Goal: Use online tool/utility: Utilize a website feature to perform a specific function

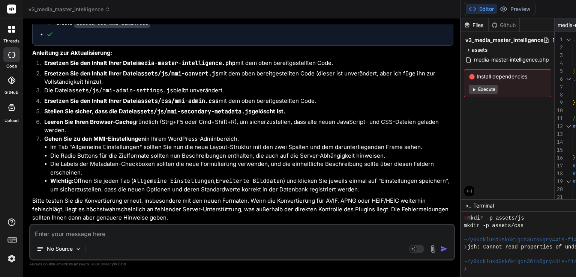
scroll to position [11101, 0]
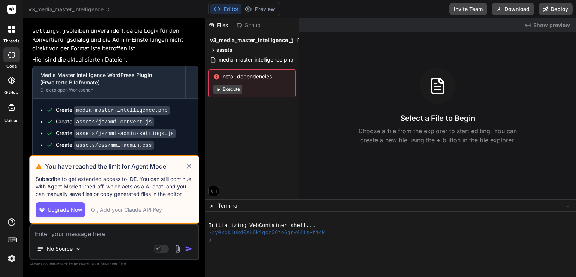
scroll to position [3592, 0]
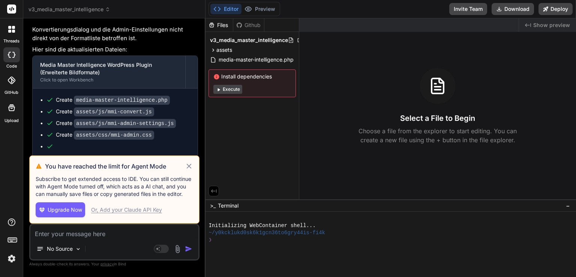
click at [188, 165] on icon at bounding box center [188, 166] width 5 height 5
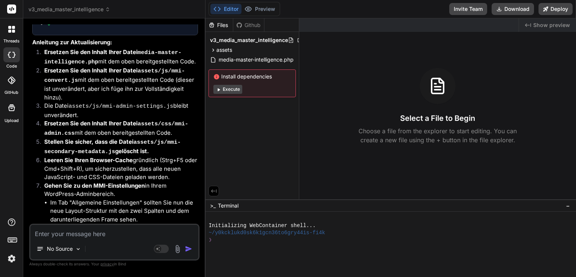
scroll to position [4675, 0]
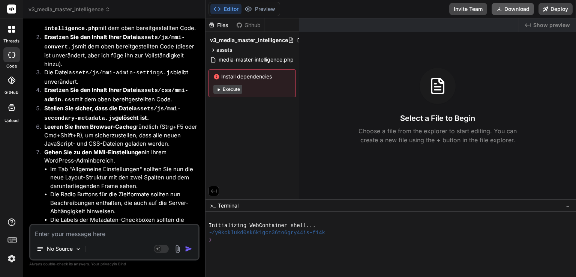
click at [520, 7] on button "Download" at bounding box center [513, 9] width 42 height 12
click at [113, 238] on textarea at bounding box center [114, 232] width 168 height 14
type textarea "x"
type textarea "c"
type textarea "x"
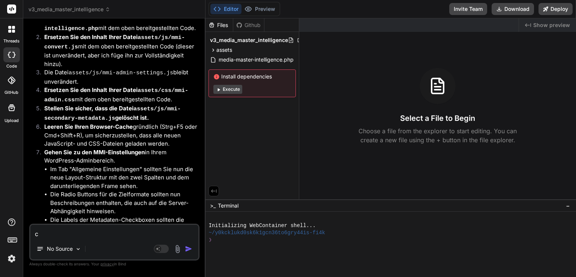
type textarea "ch"
type textarea "x"
type textarea "che"
type textarea "x"
type textarea "chec"
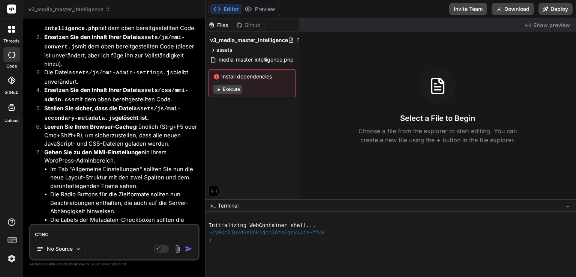
type textarea "x"
type textarea "check"
type textarea "x"
type textarea "check"
type textarea "x"
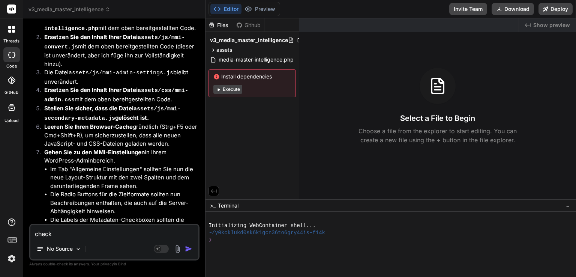
type textarea "check n"
type textarea "x"
type textarea "check no"
type textarea "x"
type textarea "check noc"
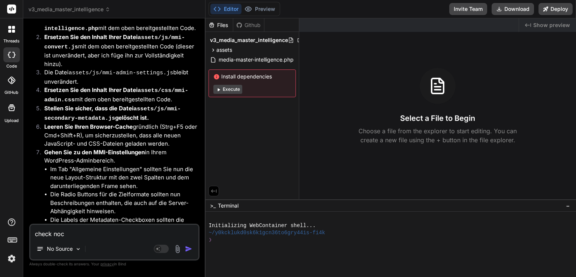
type textarea "x"
type textarea "check noch"
type textarea "x"
type textarea "check nochm"
type textarea "x"
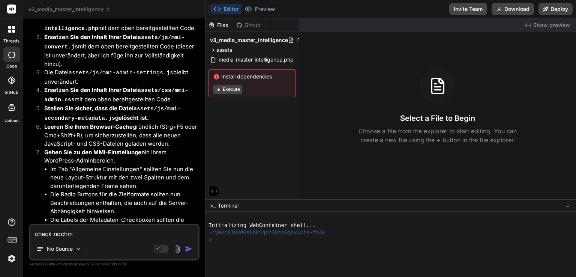
type textarea "check nochma"
type textarea "x"
type textarea "check nochmal"
type textarea "x"
type textarea "check nochmal"
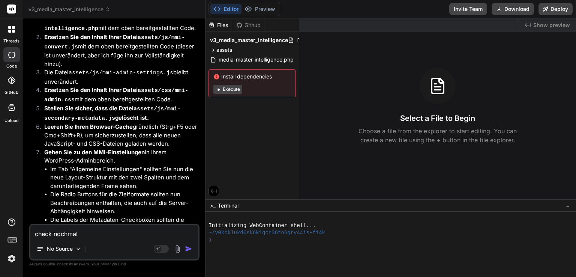
type textarea "x"
type textarea "check nochmal d"
type textarea "x"
type textarea "check nochmal de"
type textarea "x"
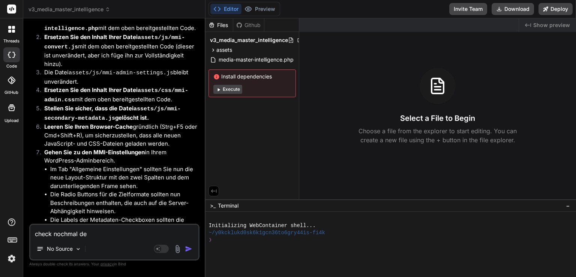
type textarea "check nochmal den"
type textarea "x"
type textarea "check nochmal den"
type textarea "x"
type textarea "check nochmal den c"
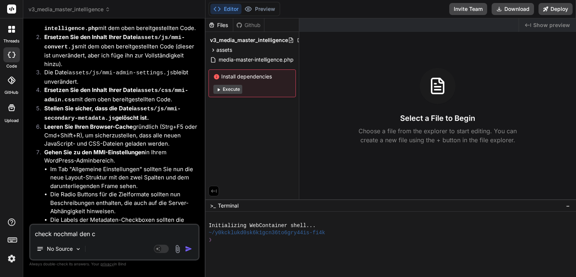
type textarea "x"
type textarea "check nochmal den co"
type textarea "x"
type textarea "check nochmal den cod"
type textarea "x"
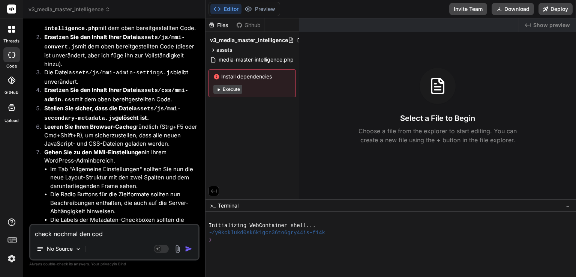
type textarea "check nochmal den code"
type textarea "x"
type textarea "check nochmal den code"
type textarea "x"
type textarea "check nochmal den code f"
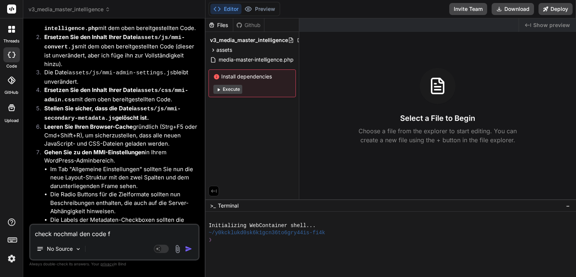
type textarea "x"
type textarea "check nochmal den code fü"
type textarea "x"
type textarea "check nochmal den code für"
type textarea "x"
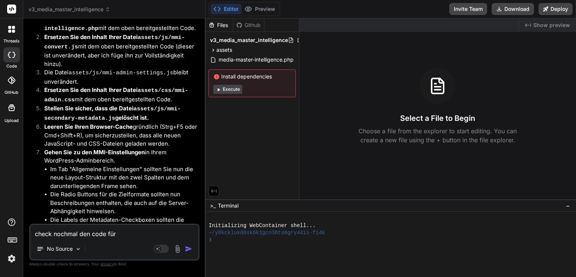
type textarea "check nochmal den code für"
type textarea "x"
type textarea "check nochmal den code für da"
type textarea "x"
type textarea "check nochmal den code für das"
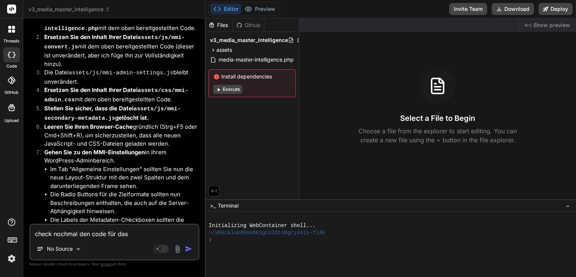
type textarea "x"
type textarea "check nochmal den code für das"
type textarea "x"
type textarea "check nochmal den code für das u"
type textarea "x"
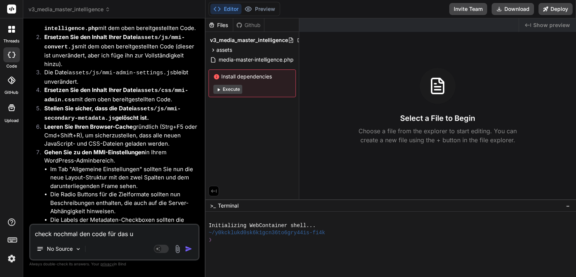
type textarea "check nochmal den code für das un"
type textarea "x"
type textarea "check nochmal den code für das unt"
type textarea "x"
type textarea "check nochmal den code für das unter"
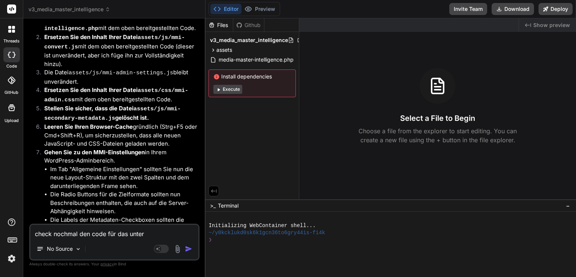
type textarea "x"
type textarea "check nochmal den code für das untere"
type textarea "x"
type textarea "check nochmal den code für das untere"
type textarea "x"
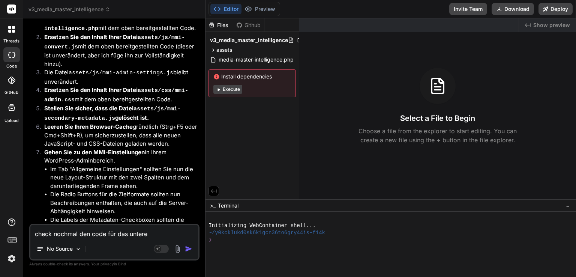
type textarea "check nochmal den code für das untere f"
type textarea "x"
type textarea "check nochmal den code für das untere fr"
type textarea "x"
type textarea "check nochmal den code für das untere fra"
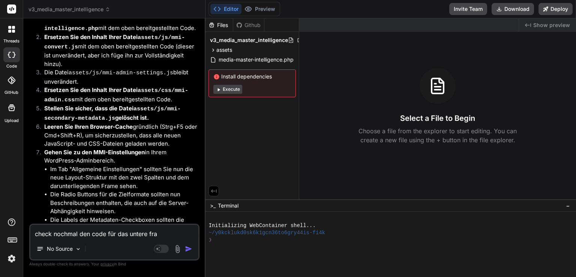
type textarea "x"
type textarea "check nochmal den code für das untere fram"
type textarea "x"
type textarea "check nochmal den code für das untere frame"
type textarea "x"
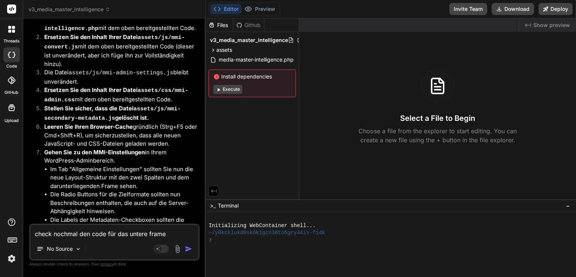
type textarea "check nochmal den code für das untere frame."
type textarea "x"
type textarea "check nochmal den code für das untere frame."
type textarea "x"
type textarea "check nochmal den code für das untere frame. d"
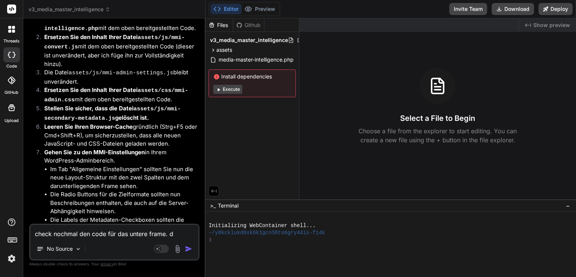
type textarea "x"
type textarea "check nochmal den code für das untere frame. da"
type textarea "x"
type textarea "check nochmal den code für das untere frame. da"
type textarea "x"
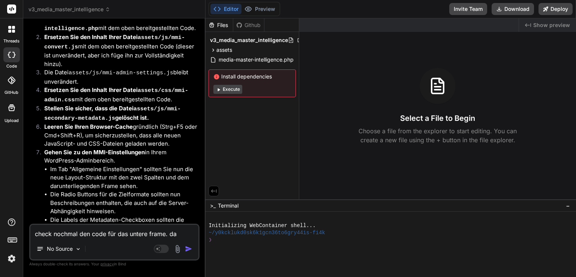
type textarea "check nochmal den code für das untere frame. da h"
type textarea "x"
type textarea "check nochmal den code für das untere frame. da ha"
type textarea "x"
type textarea "check nochmal den code für das untere frame. da hat"
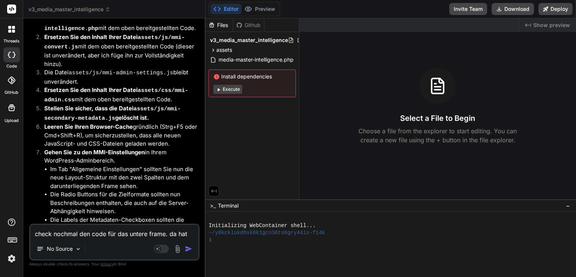
type textarea "x"
type textarea "check nochmal den code für das untere frame. da hat"
type textarea "x"
type textarea "check nochmal den code für das untere frame. da hat w"
type textarea "x"
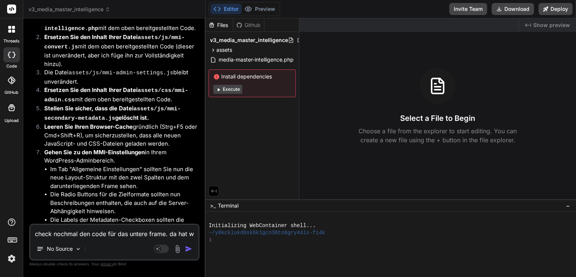
type textarea "check nochmal den code für das untere frame. da hat wa"
type textarea "x"
type textarea "check nochmal den code für das untere frame. da hat was"
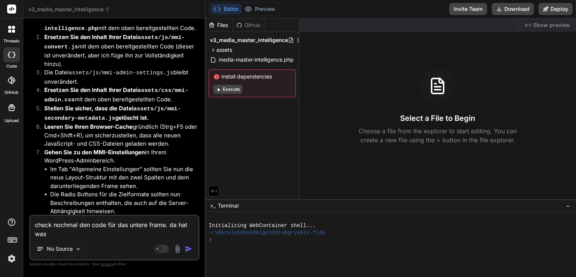
type textarea "x"
type textarea "check nochmal den code für das untere frame. da hat was"
type textarea "x"
type textarea "check nochmal den code für das untere frame. da hat was n"
type textarea "x"
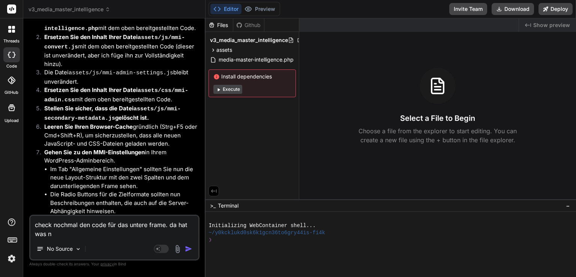
type textarea "check nochmal den code für das untere frame. da hat was ni"
type textarea "x"
type textarea "check nochmal den code für das untere frame. da hat was nic"
type textarea "x"
type textarea "check nochmal den code für das untere frame. da hat was nich"
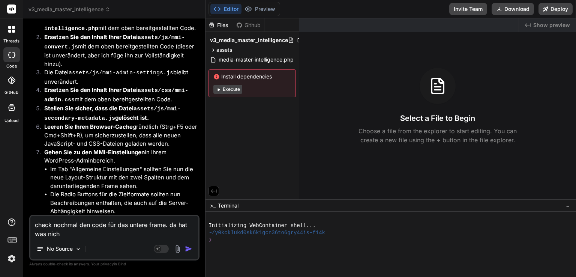
type textarea "x"
type textarea "check nochmal den code für das untere frame. da hat was nicht"
type textarea "x"
type textarea "check nochmal den code für das untere frame. da hat was nicht"
type textarea "x"
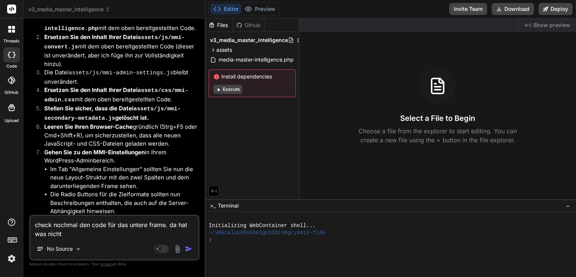
type textarea "check nochmal den code für das untere frame. da hat was nicht h"
type textarea "x"
type textarea "check nochmal den code für das untere frame. da hat was nicht hi"
type textarea "x"
type textarea "check nochmal den code für das untere frame. da hat was nicht h"
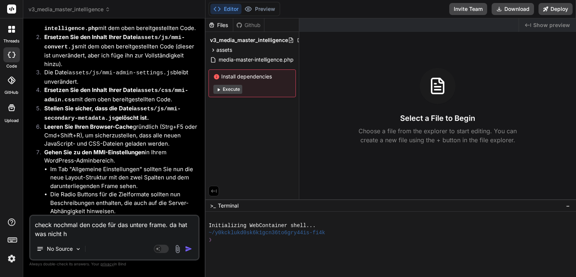
type textarea "x"
type textarea "check nochmal den code für das untere frame. da hat was nicht"
type textarea "x"
type textarea "check nochmal den code für das untere frame. da hat was nicht f"
type textarea "x"
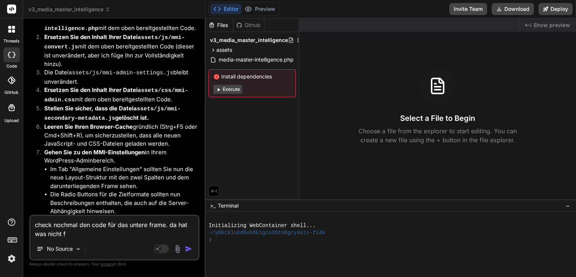
type textarea "check nochmal den code für das untere frame. da hat was nicht fu"
type textarea "x"
type textarea "check nochmal den code für das untere frame. da hat was nicht fun"
type textarea "x"
type textarea "check nochmal den code für das untere frame. da hat was nicht funk"
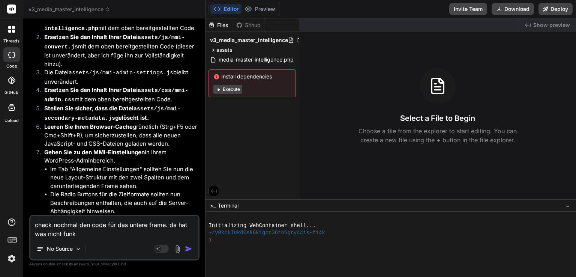
type textarea "x"
type textarea "check nochmal den code für das untere frame. da hat was nicht funkt"
type textarea "x"
type textarea "check nochmal den code für das untere frame. da hat was nicht funkti"
type textarea "x"
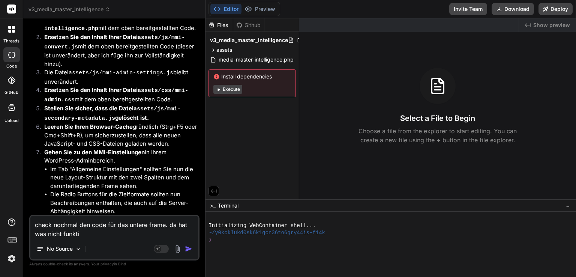
type textarea "check nochmal den code für das untere frame. da hat was nicht funktio"
type textarea "x"
type textarea "check nochmal den code für das untere frame. da hat was nicht funktion"
type textarea "x"
type textarea "check nochmal den code für das untere frame. da hat was nicht funktionie"
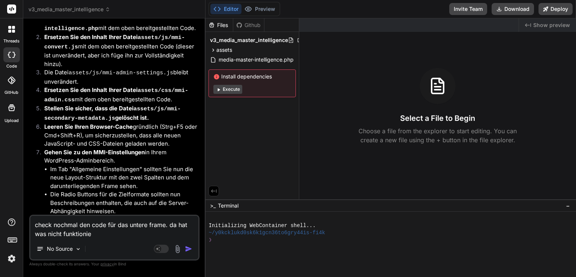
type textarea "x"
type textarea "check nochmal den code für das untere frame. da hat was nicht funktionier"
type textarea "x"
type textarea "check nochmal den code für das untere frame. da hat was nicht funktioniert"
type textarea "x"
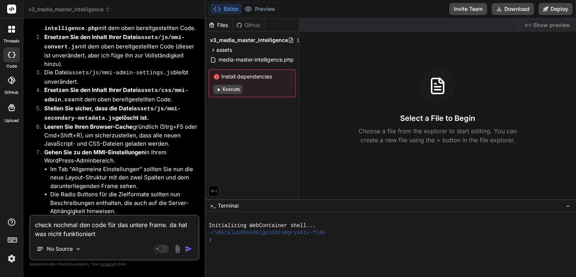
type textarea "check nochmal den code für das untere frame. da hat was nicht funktioniert!"
type textarea "x"
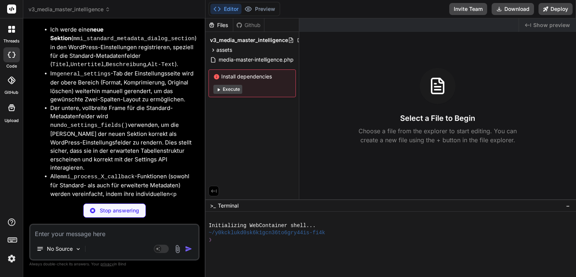
scroll to position [5222, 0]
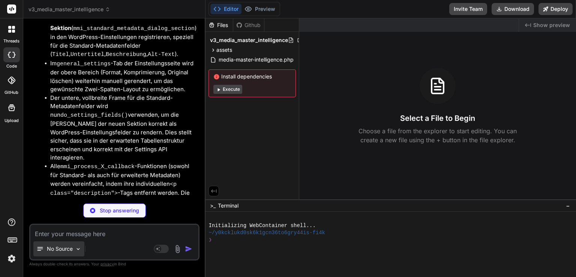
click at [80, 251] on img at bounding box center [78, 249] width 6 height 6
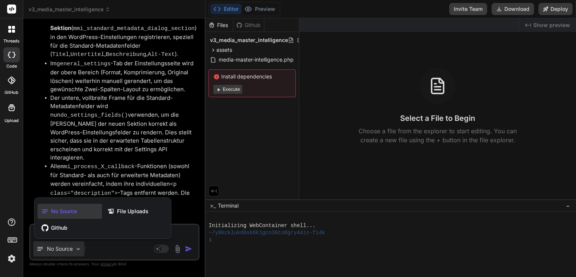
click at [80, 251] on div at bounding box center [288, 138] width 576 height 277
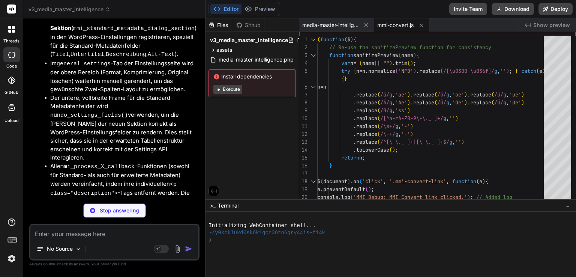
type textarea "x"
type textarea "})(jQuery);"
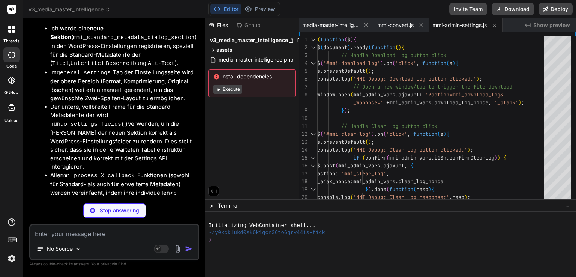
scroll to position [5256, 0]
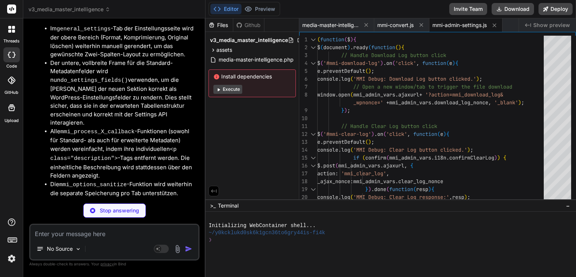
type textarea "x"
type textarea "color: #333; background-color: #e5f5ff; /* Light blue background */ border-left…"
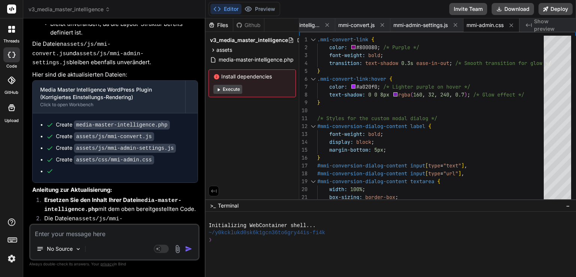
scroll to position [5444, 0]
click at [516, 9] on button "Download" at bounding box center [513, 9] width 42 height 12
click at [122, 229] on textarea at bounding box center [114, 232] width 168 height 14
click at [128, 231] on textarea at bounding box center [114, 232] width 168 height 14
type textarea "x"
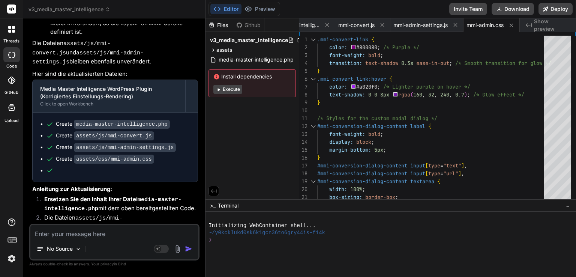
type textarea "d"
type textarea "x"
type textarea "da"
type textarea "x"
type textarea "das"
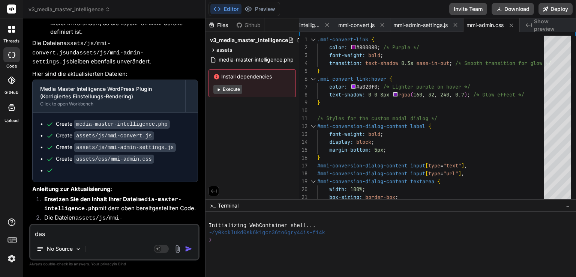
type textarea "x"
type textarea "das"
type textarea "x"
type textarea "das i"
type textarea "x"
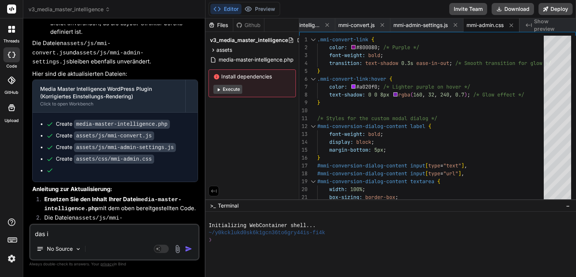
type textarea "das is"
type textarea "x"
type textarea "das ist"
type textarea "x"
type textarea "das ist"
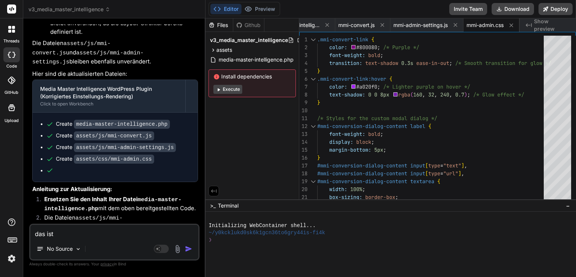
type textarea "x"
type textarea "das ist w"
type textarea "x"
type textarea "das ist wi"
type textarea "x"
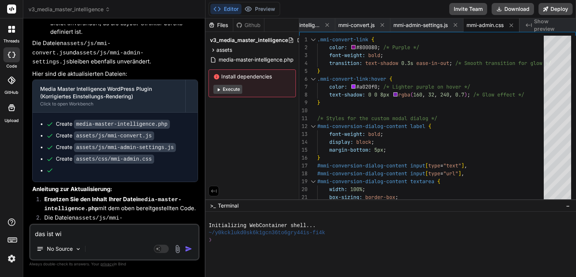
type textarea "das ist wir"
type textarea "x"
type textarea "das ist wirk"
type textarea "x"
type textarea "das ist wirkl"
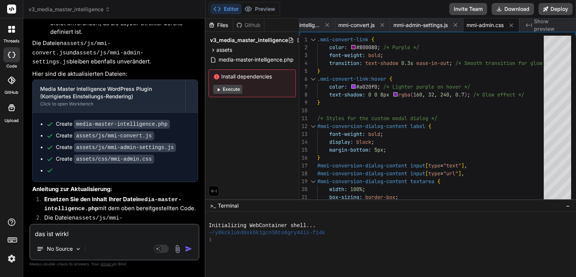
type textarea "x"
type textarea "das ist wirkli"
type textarea "x"
type textarea "das ist wirklic"
type textarea "x"
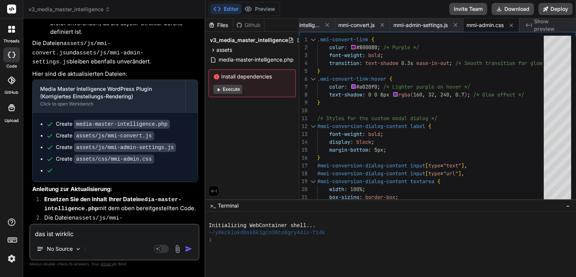
type textarea "das ist wirklich"
type textarea "x"
type textarea "das ist wirklich"
type textarea "x"
type textarea "das ist wirklich g"
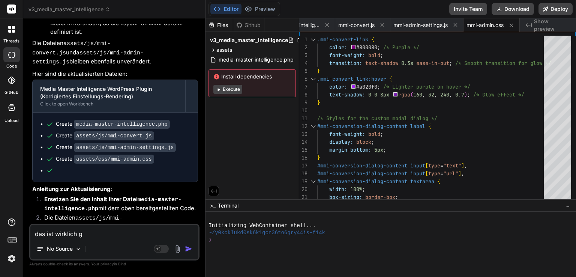
type textarea "x"
type textarea "das ist wirklich gu"
type textarea "x"
type textarea "das ist wirklich gut"
type textarea "x"
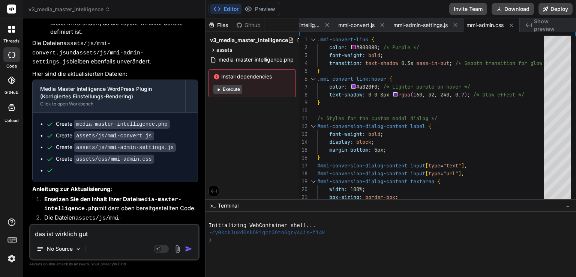
type textarea "das ist wirklich gut!"
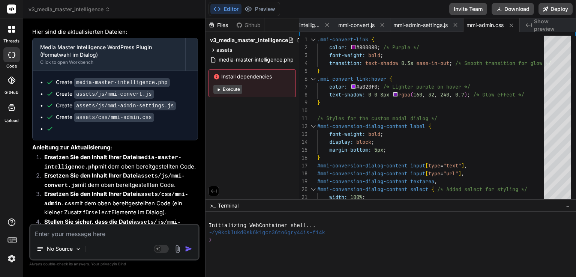
scroll to position [6192, 0]
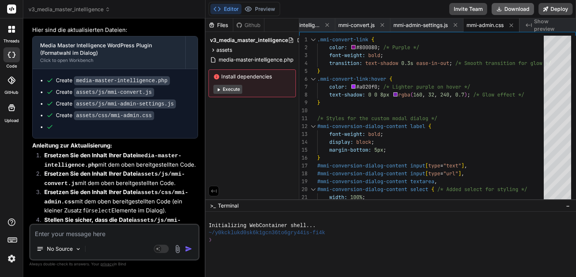
click at [497, 12] on button "Download" at bounding box center [513, 9] width 42 height 12
click at [89, 231] on textarea at bounding box center [114, 232] width 168 height 14
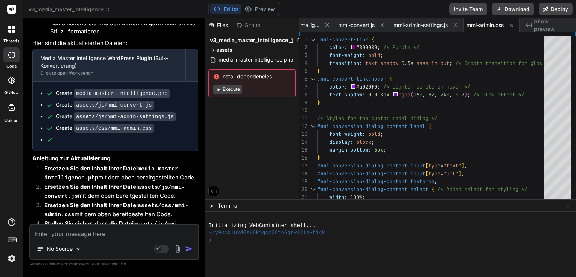
scroll to position [7194, 0]
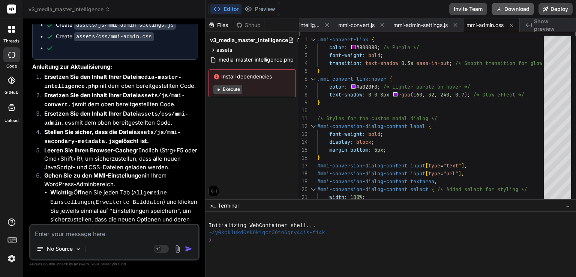
click at [525, 6] on button "Download" at bounding box center [513, 9] width 42 height 12
